Goal: Find specific page/section: Find specific page/section

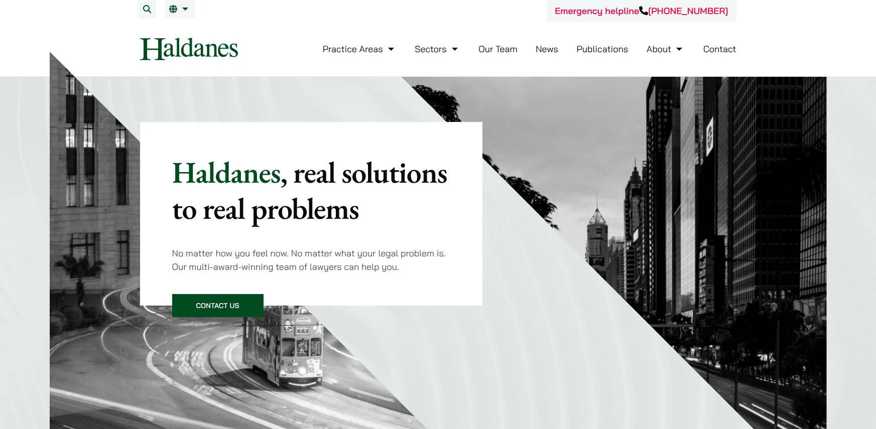
click at [458, 48] on link "Our Team" at bounding box center [497, 49] width 39 height 12
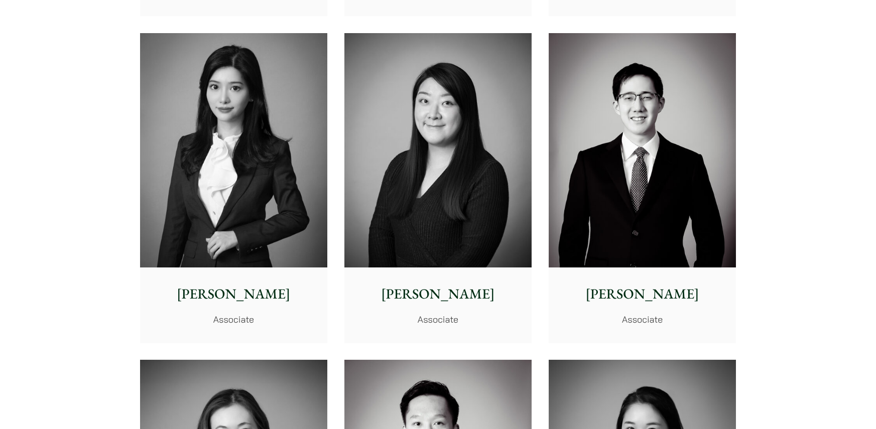
scroll to position [3075, 0]
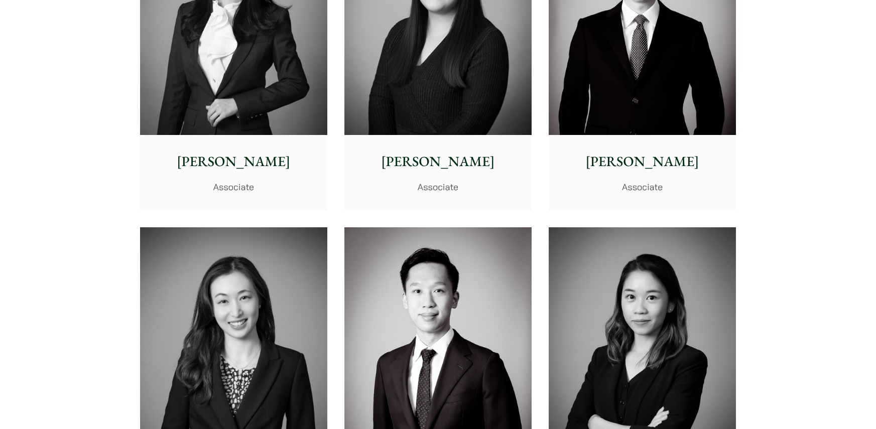
click at [271, 111] on img at bounding box center [233, 18] width 187 height 234
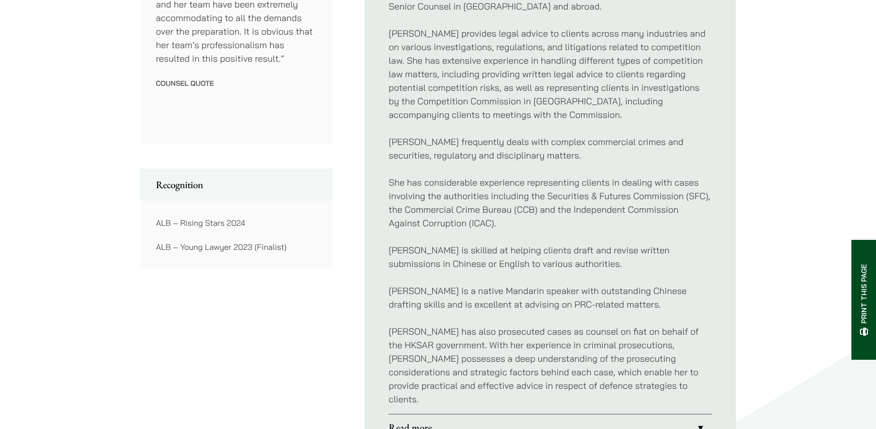
scroll to position [652, 0]
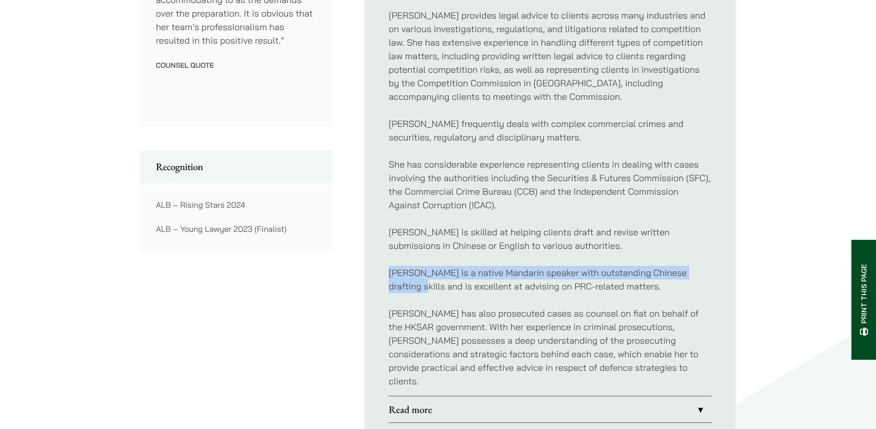
drag, startPoint x: 385, startPoint y: 275, endPoint x: 729, endPoint y: 272, distance: 343.8
click at [729, 272] on ul "Profile [PERSON_NAME] is a criminal defence lawyer who regularly appears in all…" at bounding box center [549, 90] width 371 height 714
copy p "[PERSON_NAME] is a native Mandarin speaker with outstanding Chinese drafting sk…"
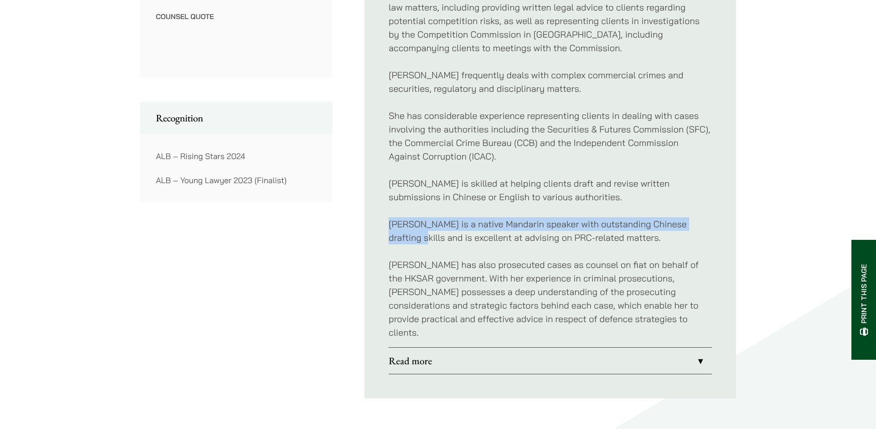
scroll to position [853, 0]
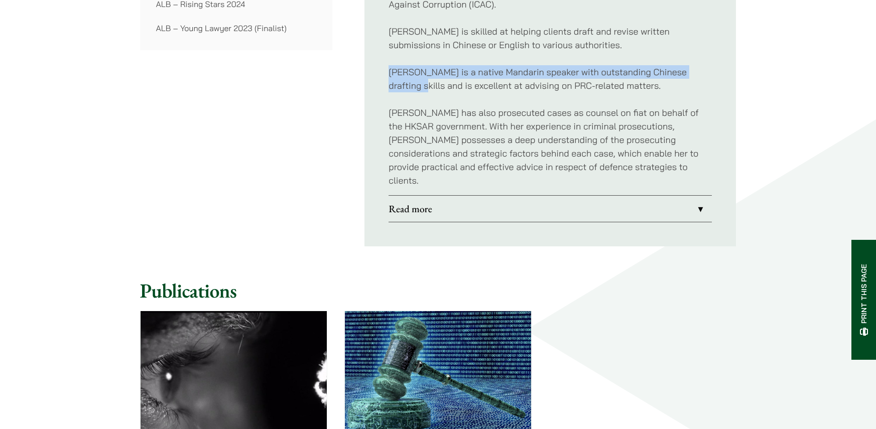
click at [566, 196] on link "Read more" at bounding box center [549, 209] width 323 height 26
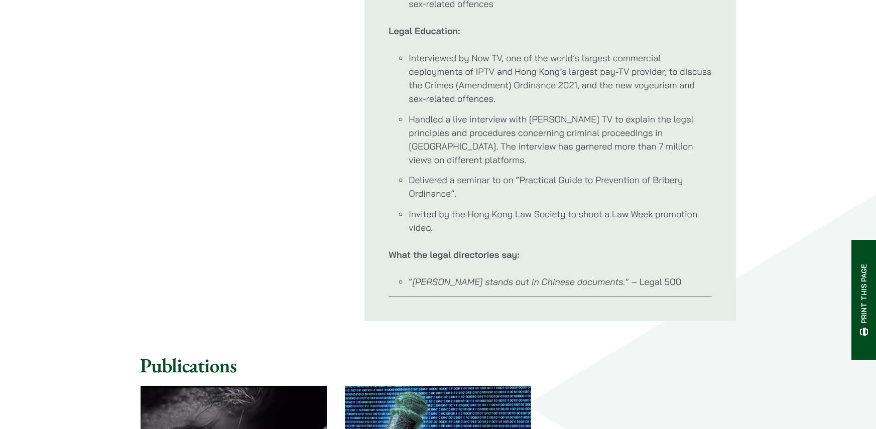
scroll to position [1205, 0]
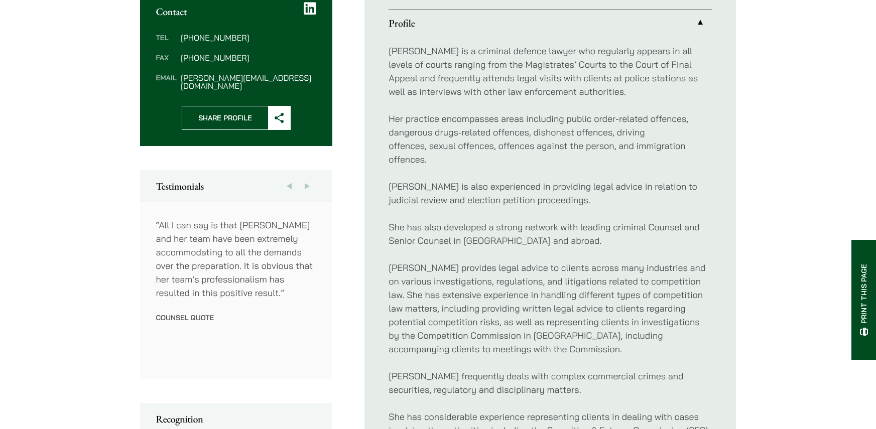
scroll to position [385, 0]
